Goal: Task Accomplishment & Management: Complete application form

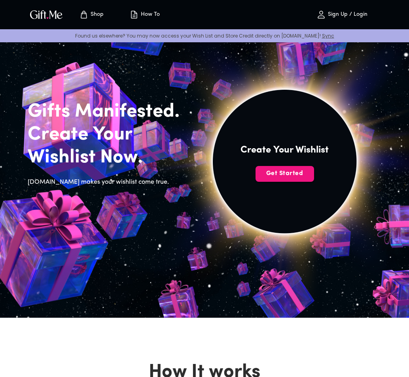
click at [277, 164] on img at bounding box center [284, 161] width 355 height 355
click at [276, 171] on span "Get Started" at bounding box center [284, 173] width 59 height 9
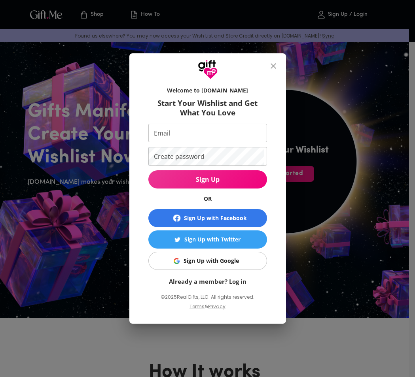
click at [221, 257] on button "Sign Up with Google" at bounding box center [207, 261] width 119 height 18
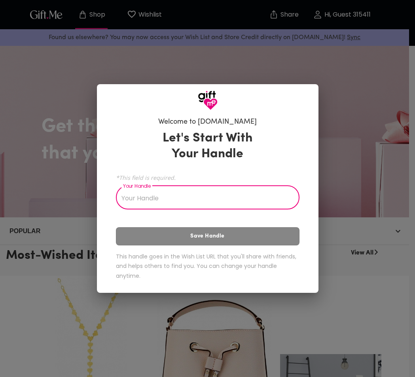
click at [363, 139] on div "Welcome to [DOMAIN_NAME] Let's Start With Your Handle *This field is required. …" at bounding box center [207, 188] width 415 height 377
